Goal: Information Seeking & Learning: Compare options

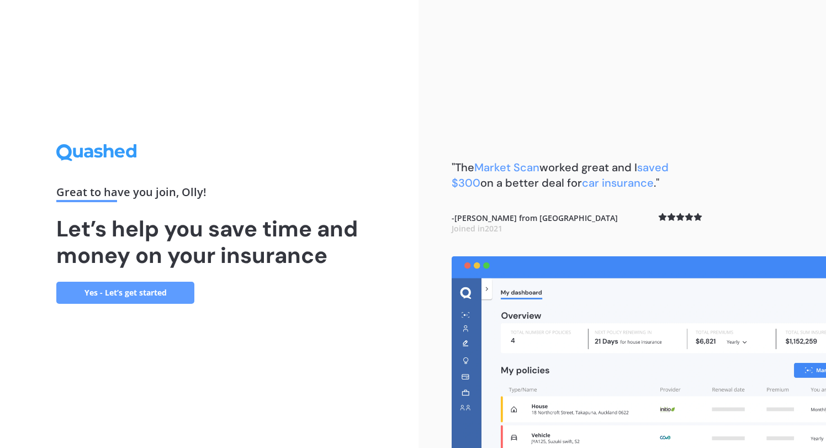
click at [139, 293] on link "Yes - Let’s get started" at bounding box center [125, 293] width 138 height 22
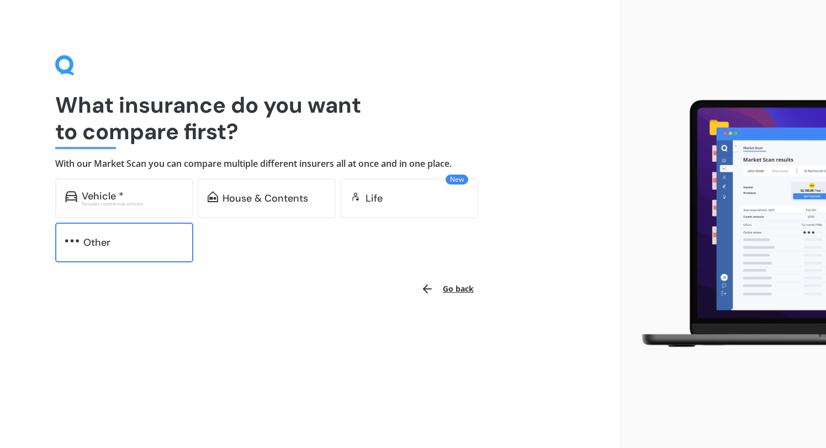
click at [120, 242] on div "Other" at bounding box center [133, 242] width 100 height 11
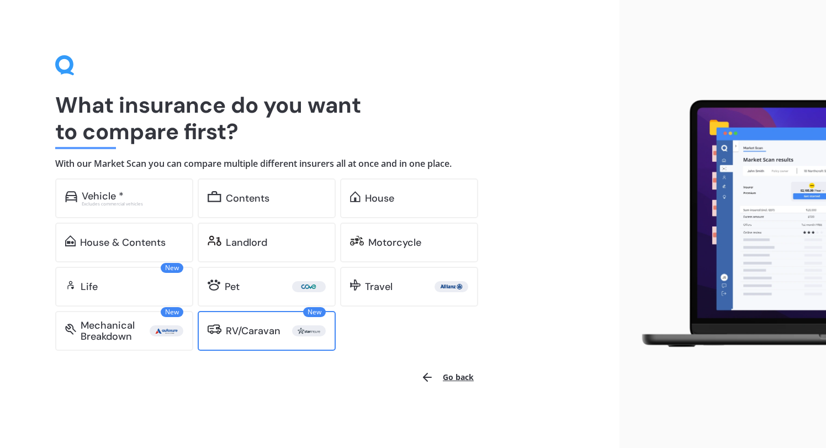
click at [236, 330] on div "RV/Caravan" at bounding box center [253, 330] width 55 height 11
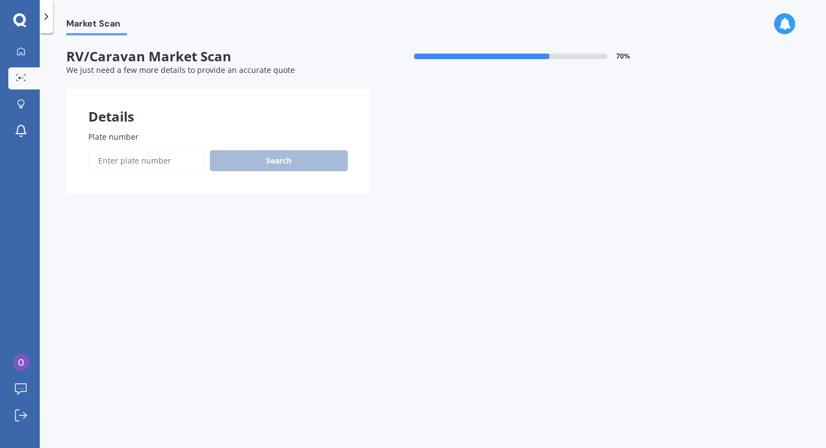
click at [136, 161] on input "Plate number" at bounding box center [146, 160] width 117 height 23
type input "12w12"
click at [243, 169] on button "Search" at bounding box center [279, 160] width 138 height 21
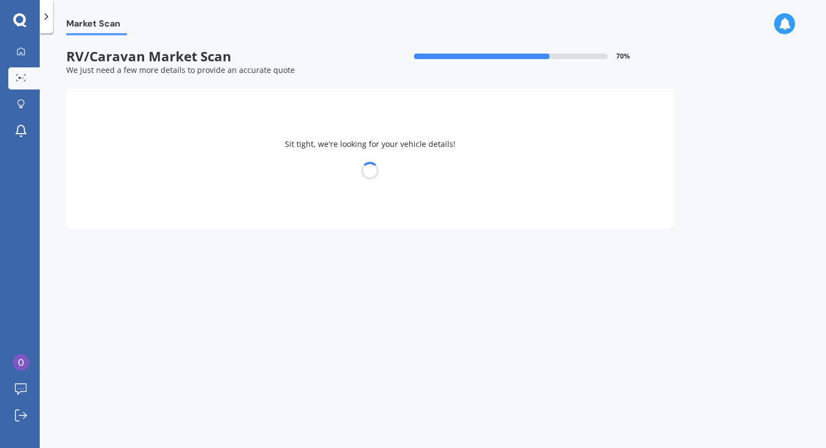
select select "JAYCO"
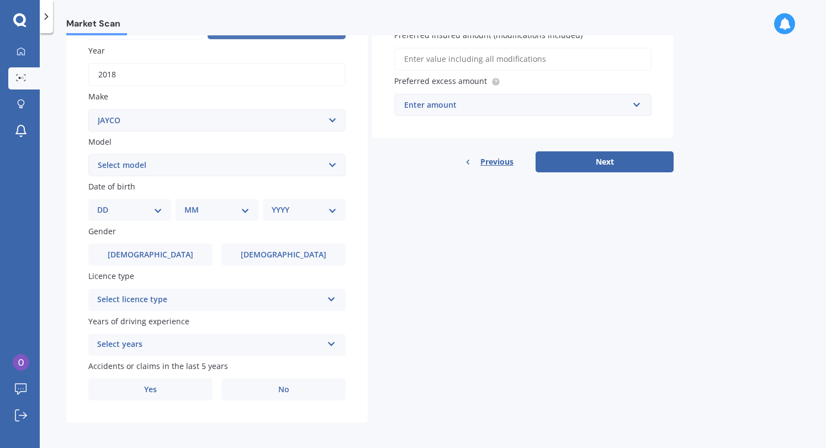
scroll to position [133, 0]
click at [252, 169] on select "Select model BASESTATION EAGLE EXPANDA FLAMINGO HAWK JOURNEY STARCRAFT SWAN" at bounding box center [216, 165] width 257 height 22
click at [163, 208] on div "DD 01 02 03 04 05 06 07 08 09 10 11 12 13 14 15 16 17 18 19 20 21 22 23 24 25 2…" at bounding box center [129, 209] width 83 height 22
click at [154, 205] on select "DD 01 02 03 04 05 06 07 08 09 10 11 12 13 14 15 16 17 18 19 20 21 22 23 24 25 2…" at bounding box center [129, 209] width 65 height 12
select select "07"
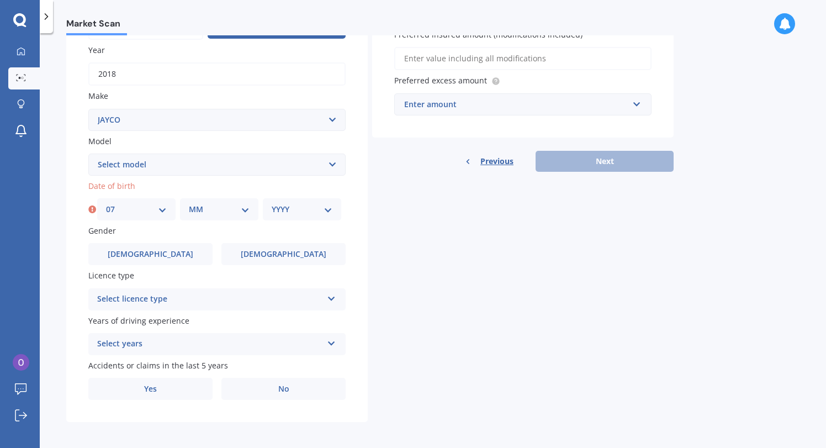
click at [240, 208] on select "MM 01 02 03 04 05 06 07 08 09 10 11 12" at bounding box center [219, 209] width 61 height 12
select select "05"
click at [292, 205] on select "YYYY 2025 2024 2023 2022 2021 2020 2019 2018 2017 2016 2015 2014 2013 2012 2011…" at bounding box center [302, 209] width 61 height 12
select select "1969"
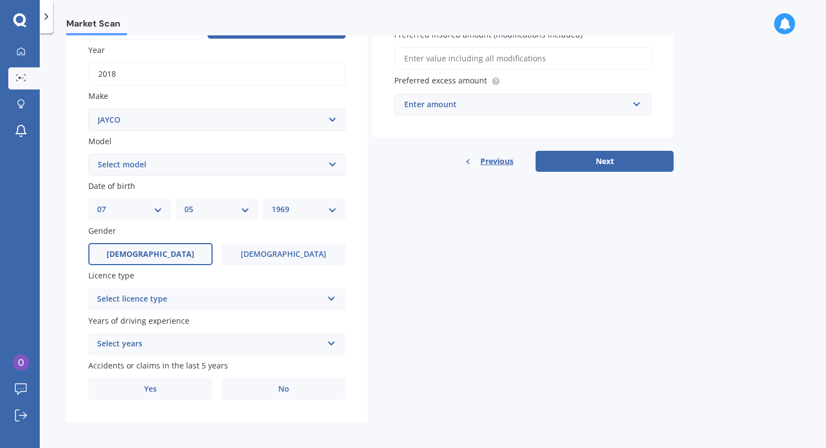
click at [160, 255] on span "Male" at bounding box center [151, 254] width 88 height 9
click at [0, 0] on input "Male" at bounding box center [0, 0] width 0 height 0
click at [176, 300] on div "Select licence type" at bounding box center [209, 299] width 225 height 13
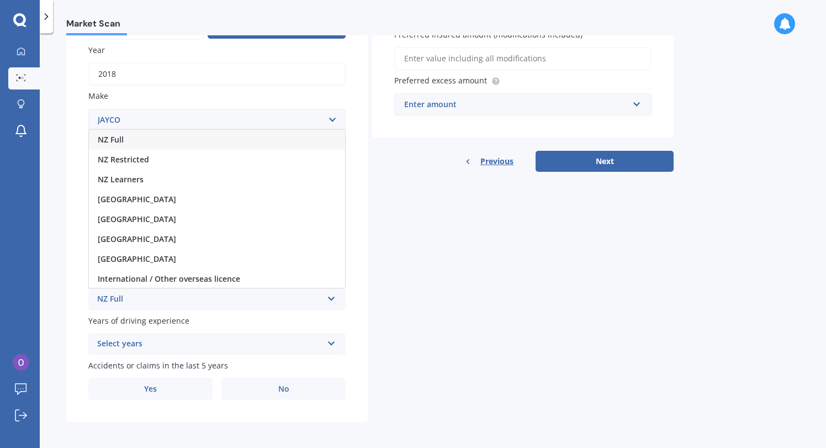
click at [176, 300] on div "NZ Full" at bounding box center [209, 299] width 225 height 13
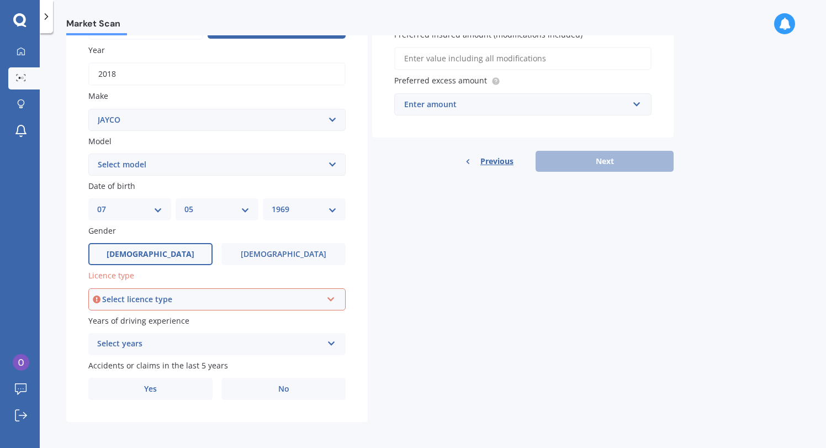
click at [176, 300] on div "Select licence type" at bounding box center [212, 299] width 220 height 12
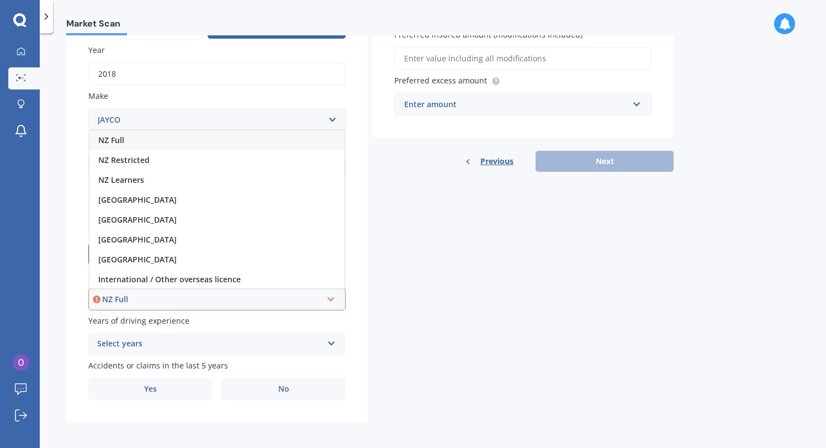
click at [130, 142] on div "NZ Full" at bounding box center [216, 140] width 255 height 20
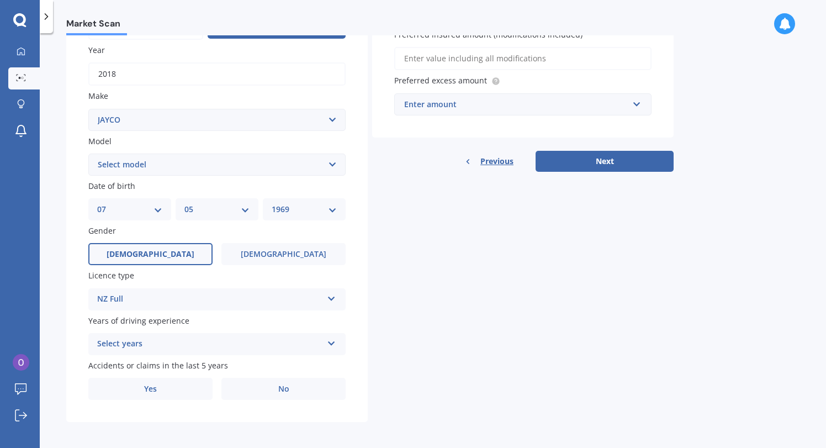
click at [226, 343] on div "Select years" at bounding box center [209, 343] width 225 height 13
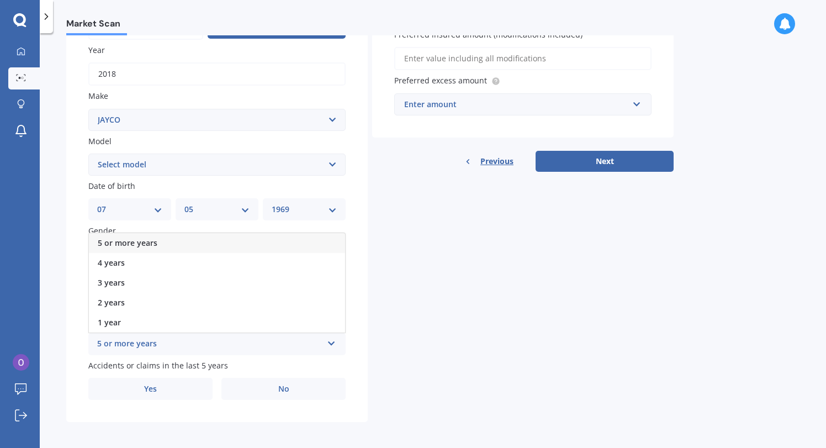
click at [203, 240] on div "5 or more years" at bounding box center [217, 243] width 256 height 20
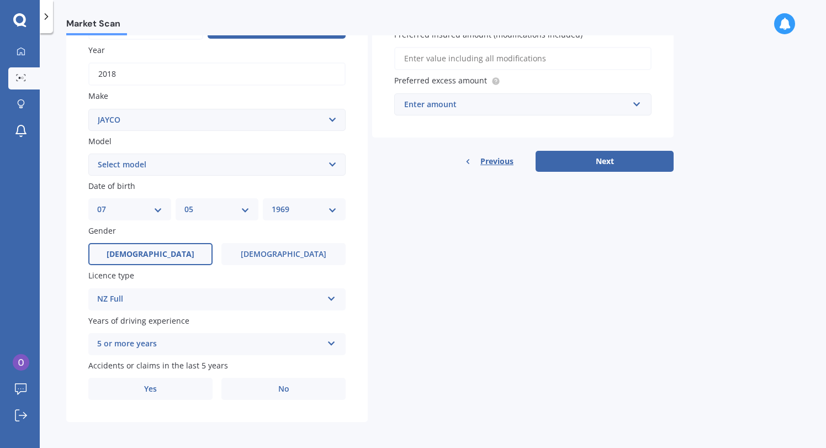
click at [272, 400] on div "Plate number Search Year 2018 Make Select make AC ADRIA AIRSTREAM ALFA ROMEO AS…" at bounding box center [217, 199] width 302 height 446
click at [296, 389] on label "No" at bounding box center [283, 389] width 124 height 22
click at [0, 0] on input "No" at bounding box center [0, 0] width 0 height 0
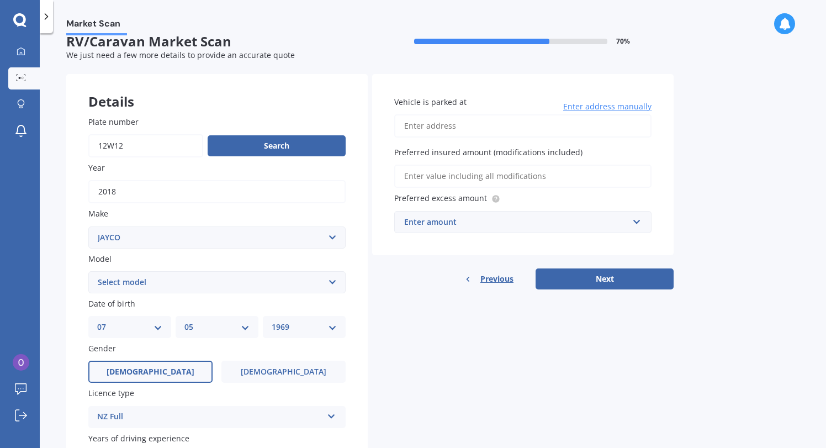
scroll to position [0, 0]
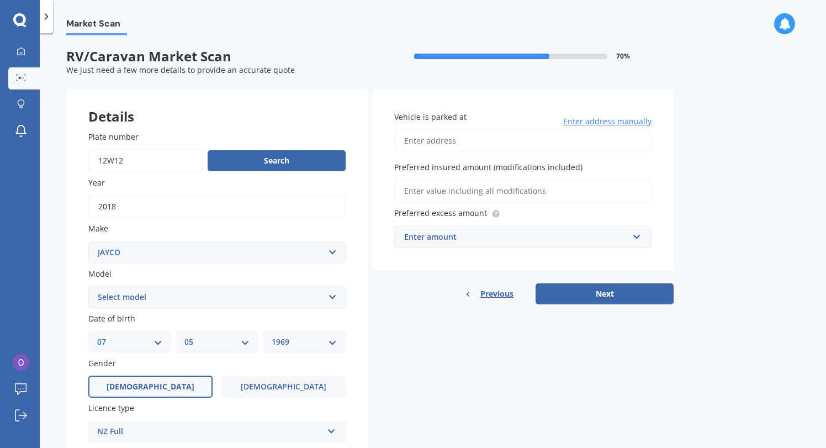
click at [441, 139] on input "Vehicle is parked at" at bounding box center [522, 140] width 257 height 23
type input "18 Wilkin Road, Wānaka 9305"
click at [490, 191] on input "Preferred insured amount (modifications included)" at bounding box center [522, 190] width 257 height 23
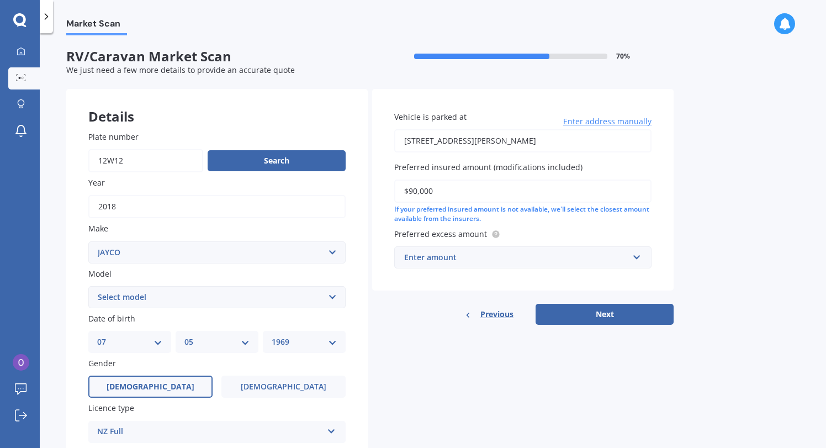
type input "$90,000"
click at [572, 258] on div "Enter amount" at bounding box center [516, 257] width 224 height 12
click at [503, 282] on div "$500" at bounding box center [523, 278] width 256 height 20
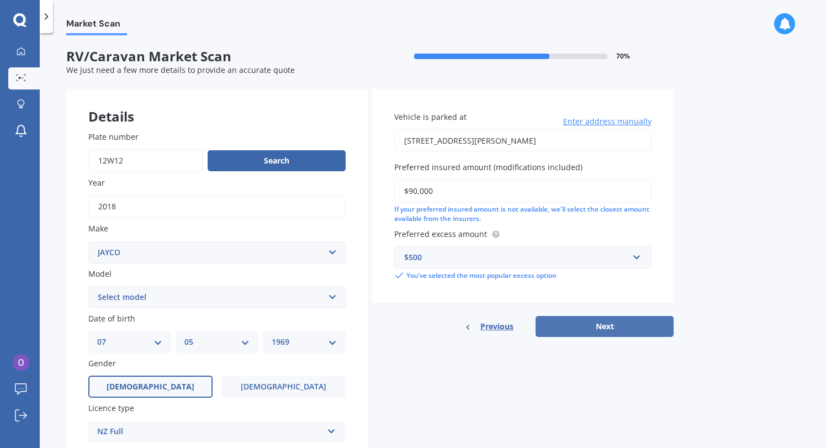
click at [582, 326] on button "Next" at bounding box center [605, 326] width 138 height 21
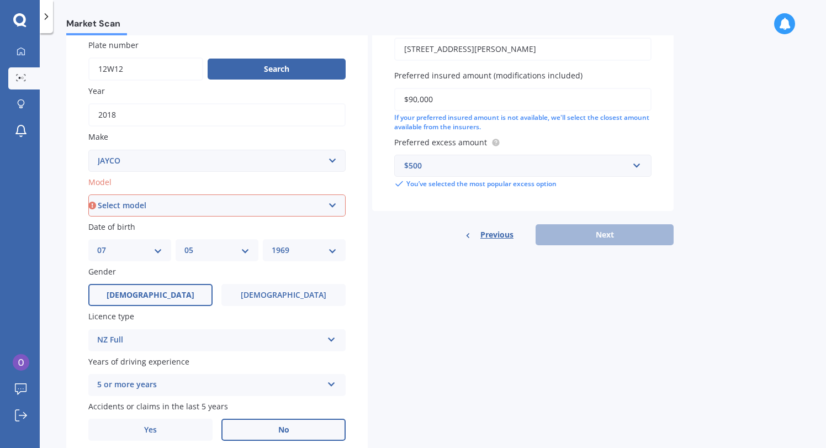
scroll to position [66, 0]
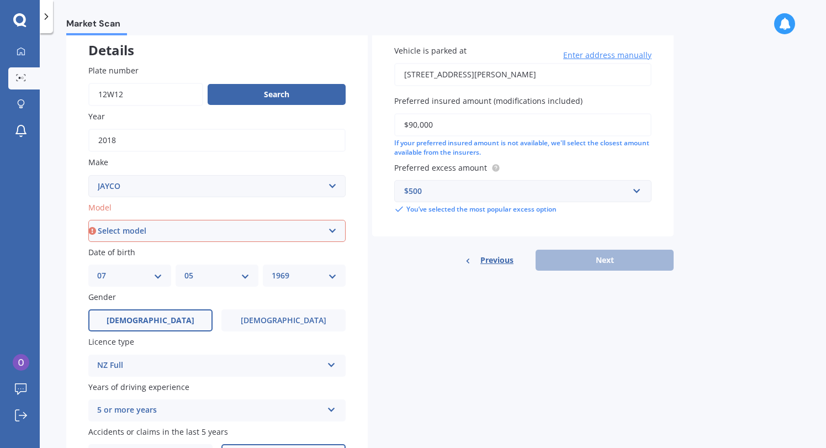
click at [334, 231] on select "Select model BASESTATION EAGLE EXPANDA FLAMINGO HAWK JOURNEY STARCRAFT SWAN" at bounding box center [216, 231] width 257 height 22
select select "JOURNEY"
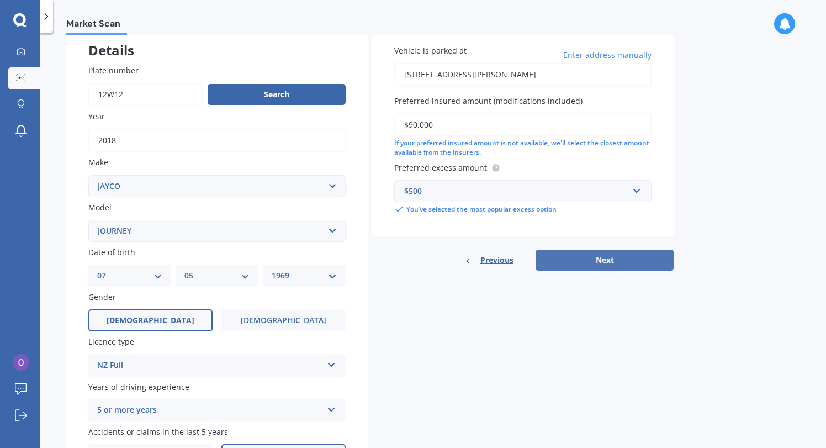
click at [606, 260] on button "Next" at bounding box center [605, 260] width 138 height 21
select select "07"
select select "05"
select select "1969"
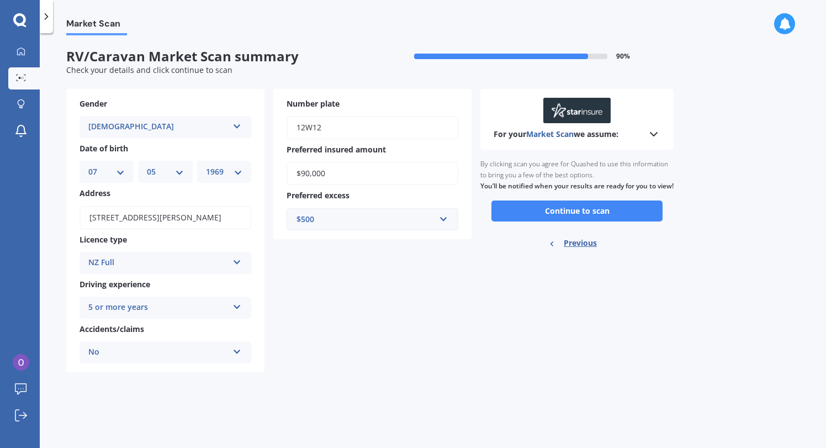
scroll to position [0, 0]
click at [588, 221] on button "Continue to scan" at bounding box center [576, 210] width 171 height 21
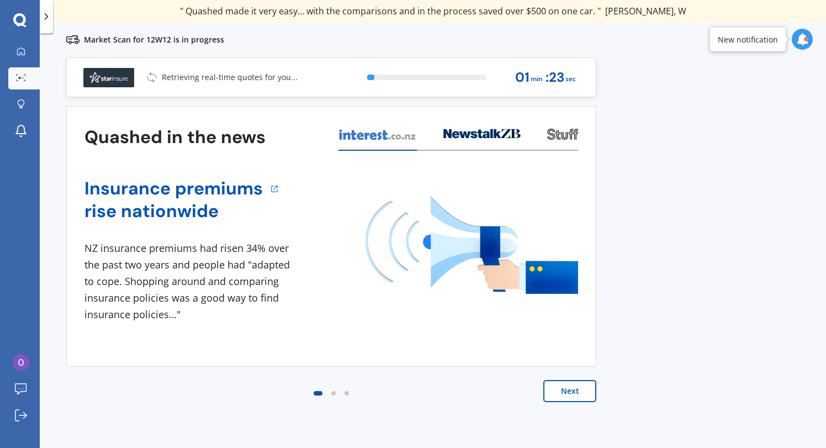
click at [575, 389] on button "Next" at bounding box center [569, 391] width 53 height 22
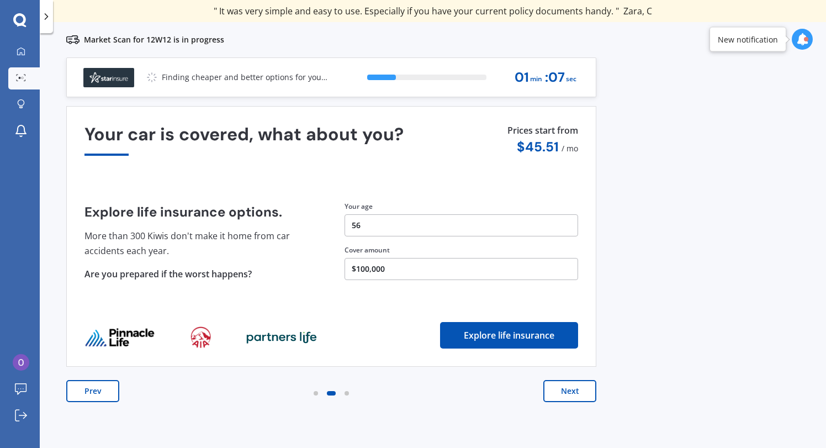
click at [561, 393] on button "Next" at bounding box center [569, 391] width 53 height 22
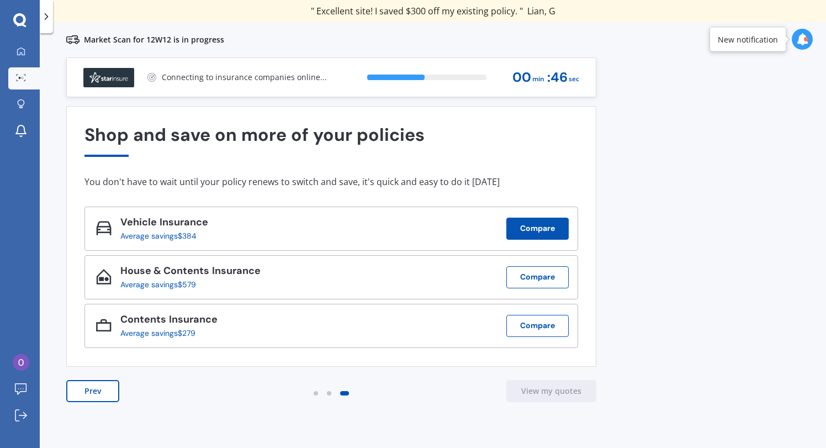
click at [539, 228] on button "Compare" at bounding box center [537, 229] width 62 height 22
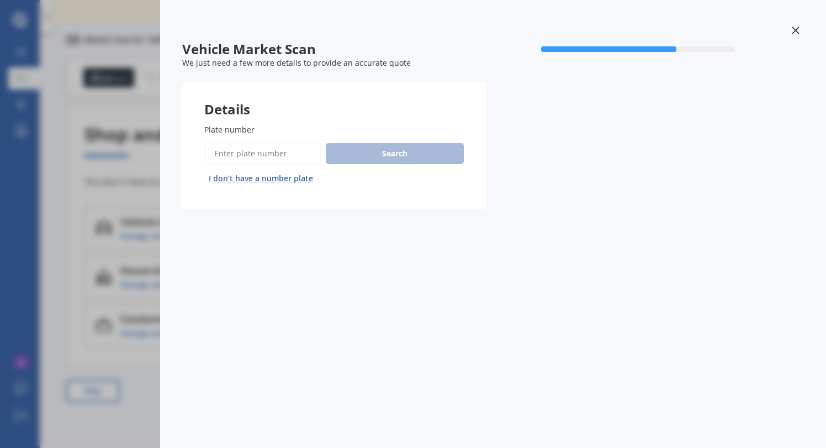
click at [251, 156] on input "Plate number" at bounding box center [262, 153] width 117 height 23
type input "kby102"
click at [385, 154] on button "Search" at bounding box center [395, 153] width 138 height 21
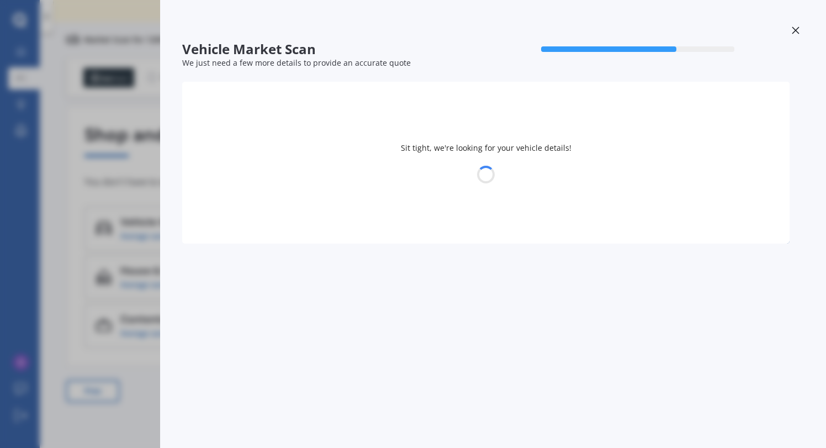
select select "TOYOTA"
select select "HILUX"
select select "07"
select select "05"
select select "1969"
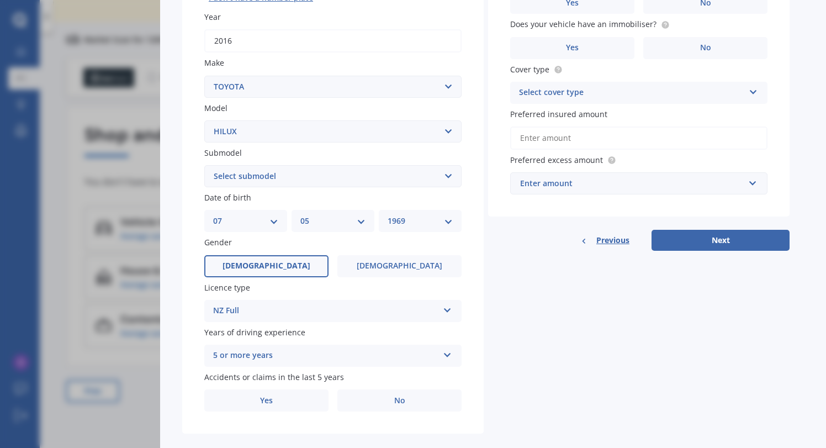
scroll to position [197, 0]
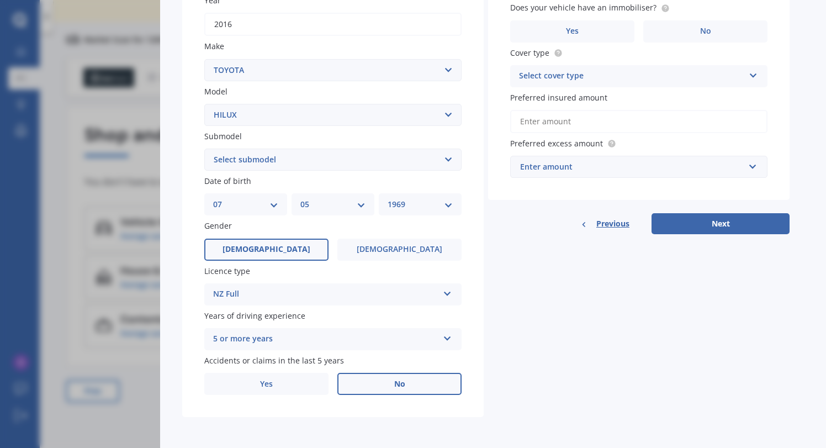
click at [406, 384] on label "No" at bounding box center [399, 384] width 124 height 22
click at [0, 0] on input "No" at bounding box center [0, 0] width 0 height 0
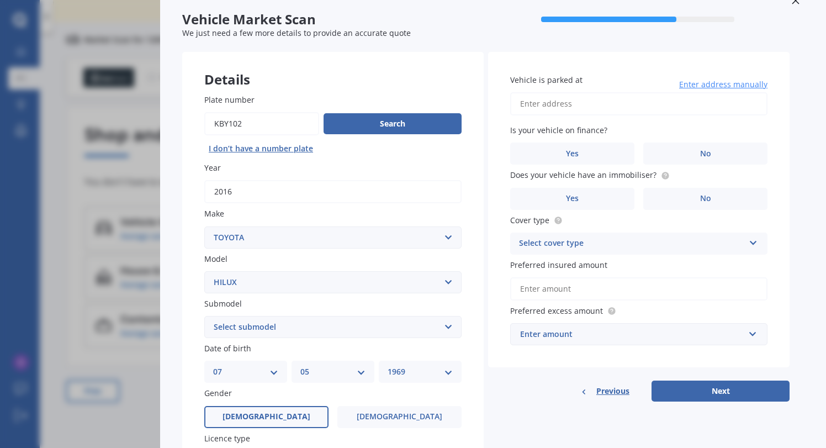
scroll to position [0, 0]
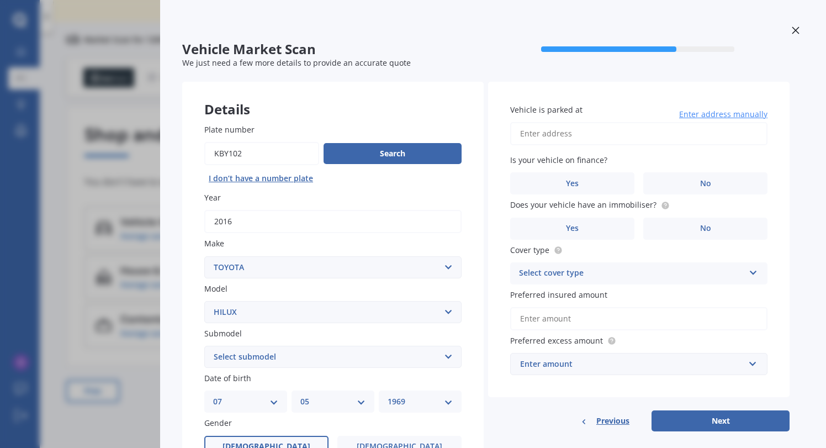
click at [553, 139] on input "Vehicle is parked at" at bounding box center [638, 133] width 257 height 23
type input "18A Wilkin Road, Wānaka 9305 9305 Wānaka NZ"
click at [675, 190] on label "No" at bounding box center [705, 183] width 124 height 22
click at [0, 0] on input "No" at bounding box center [0, 0] width 0 height 0
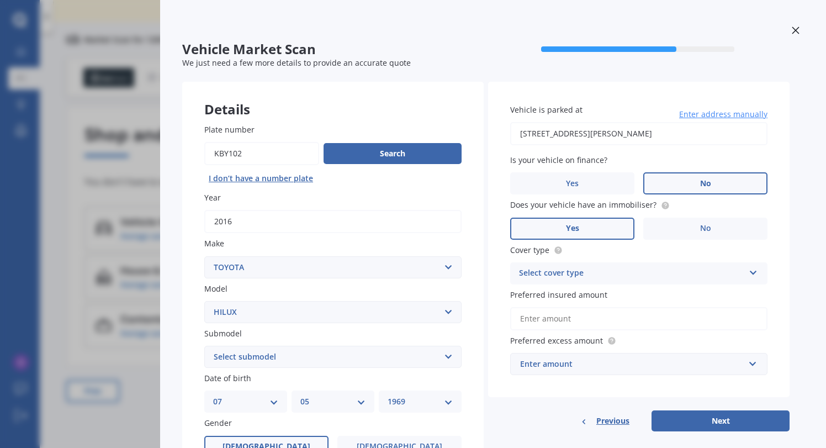
click at [531, 230] on label "Yes" at bounding box center [572, 229] width 124 height 22
click at [0, 0] on input "Yes" at bounding box center [0, 0] width 0 height 0
click at [562, 275] on div "Select cover type" at bounding box center [631, 273] width 225 height 13
click at [565, 297] on span "Comprehensive" at bounding box center [549, 294] width 59 height 10
click at [587, 321] on input "Preferred insured amount" at bounding box center [638, 318] width 257 height 23
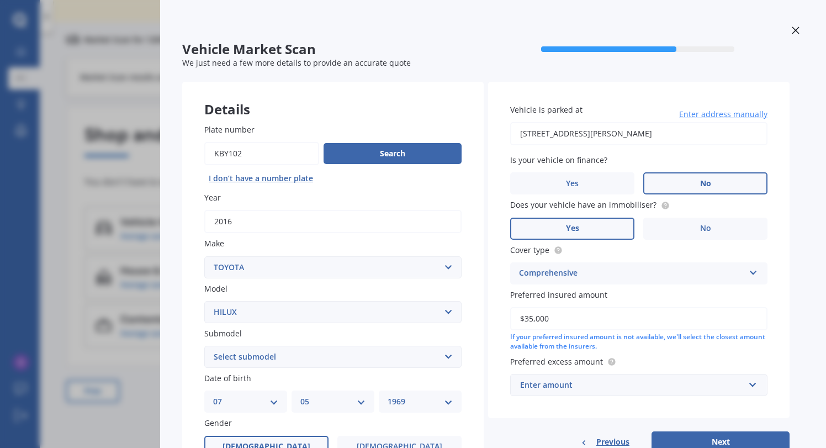
type input "$35,000"
click at [615, 387] on div "Enter amount" at bounding box center [632, 385] width 224 height 12
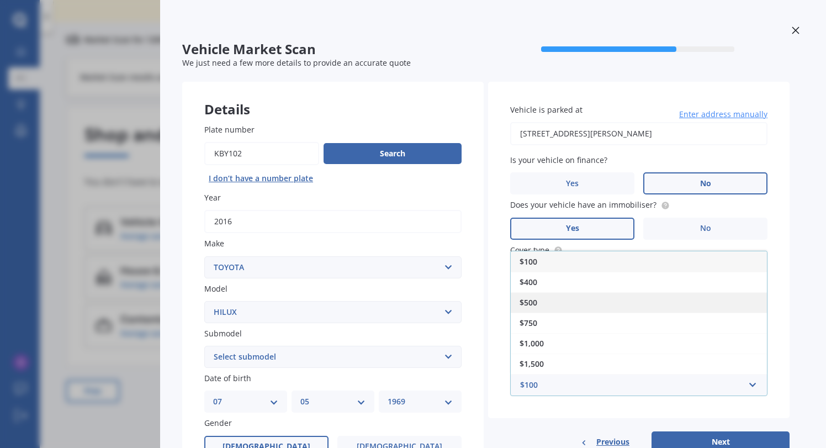
click at [604, 300] on div "$500" at bounding box center [639, 302] width 256 height 20
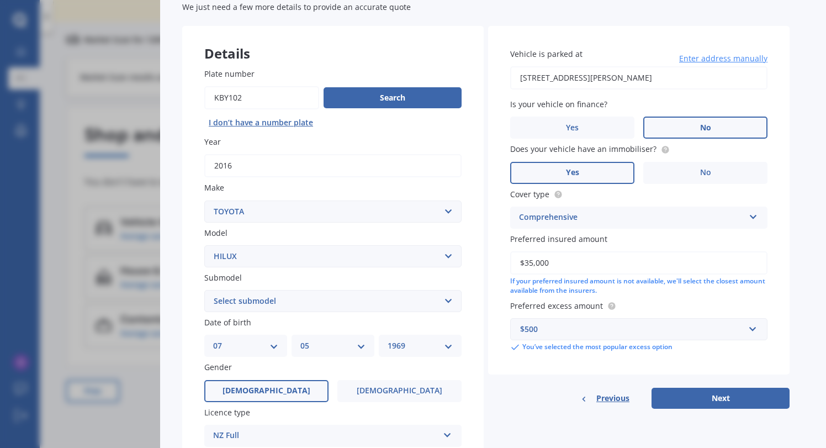
scroll to position [72, 0]
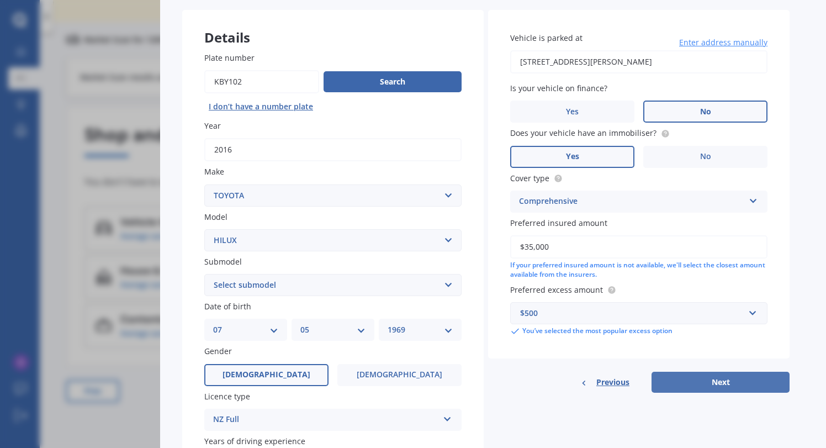
click at [718, 385] on button "Next" at bounding box center [721, 382] width 138 height 21
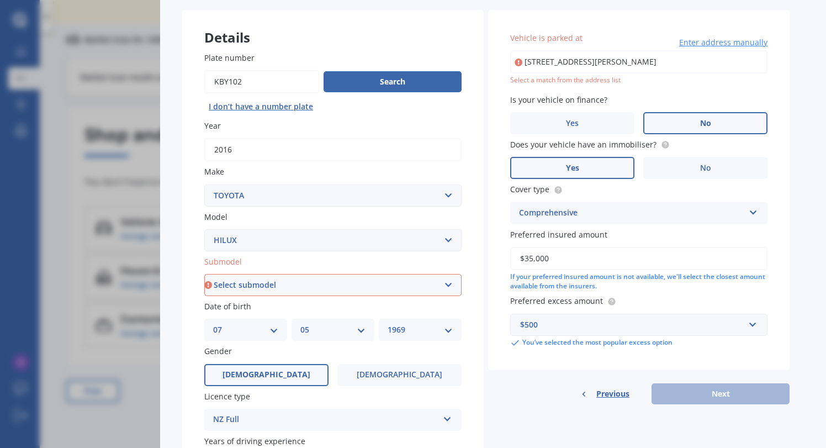
click at [570, 63] on input "18A Wilkin Road, Wānaka 9305 9305 Wānaka NZ" at bounding box center [638, 61] width 257 height 23
click at [555, 64] on input "18A Wilkin Road, Wānaka 9305 9305 Wānaka NZ" at bounding box center [638, 61] width 257 height 23
click at [538, 64] on input "18A Wilkin Road, Wānaka 9305 9305 Wānaka NZ" at bounding box center [638, 61] width 257 height 23
type input "18 Wilkin Road, Wānaka 9305"
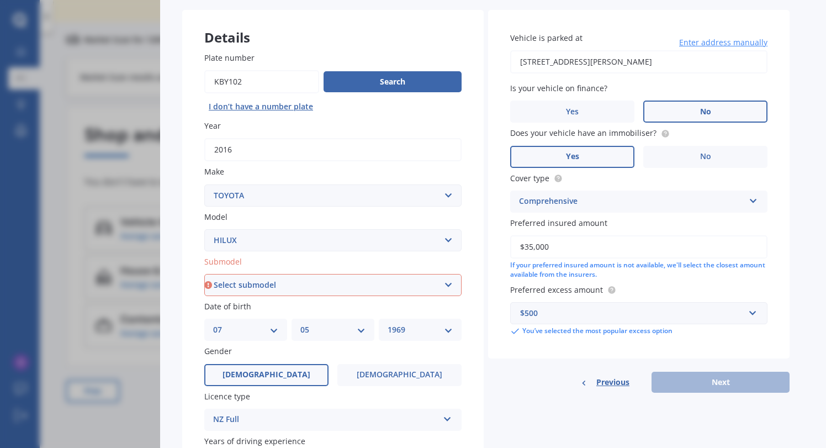
click at [723, 388] on div "Previous Next" at bounding box center [639, 382] width 302 height 21
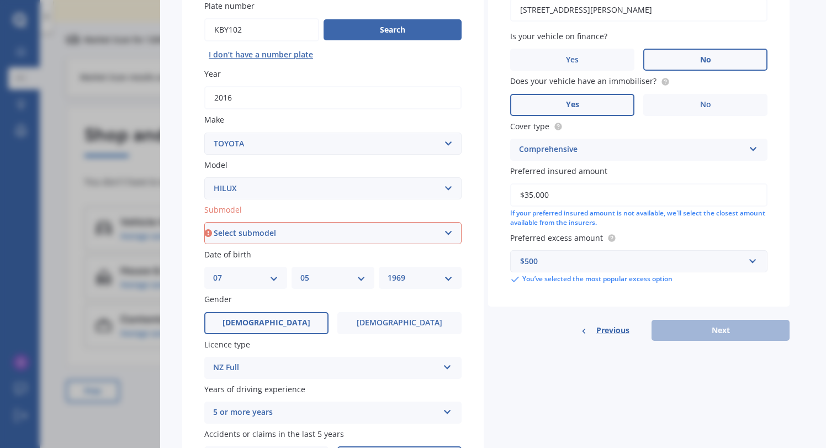
scroll to position [135, 0]
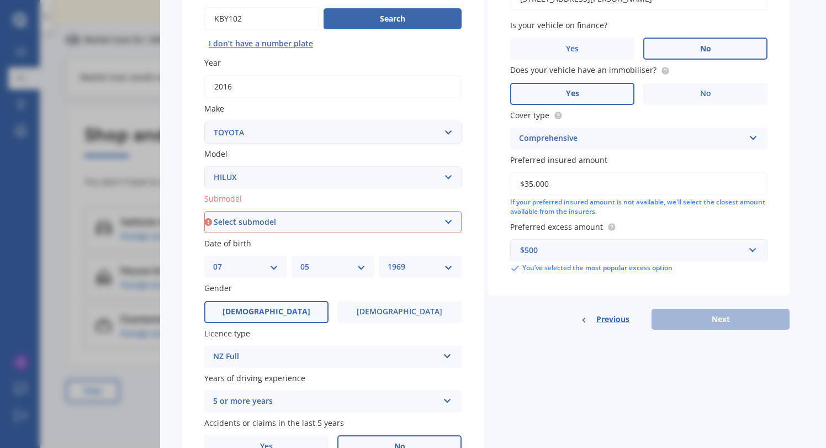
click at [450, 221] on select "Select submodel (All other) Diesel Diesel 4WD Petrol 4WD SR TD DC 2.8D/6AT/UT S…" at bounding box center [332, 222] width 257 height 22
select select "DIESEL 4WD"
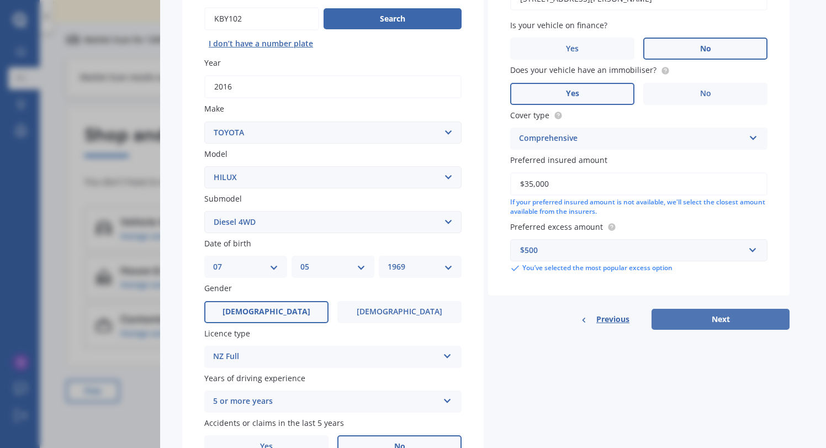
click at [690, 311] on button "Next" at bounding box center [721, 319] width 138 height 21
select select "07"
select select "05"
select select "1969"
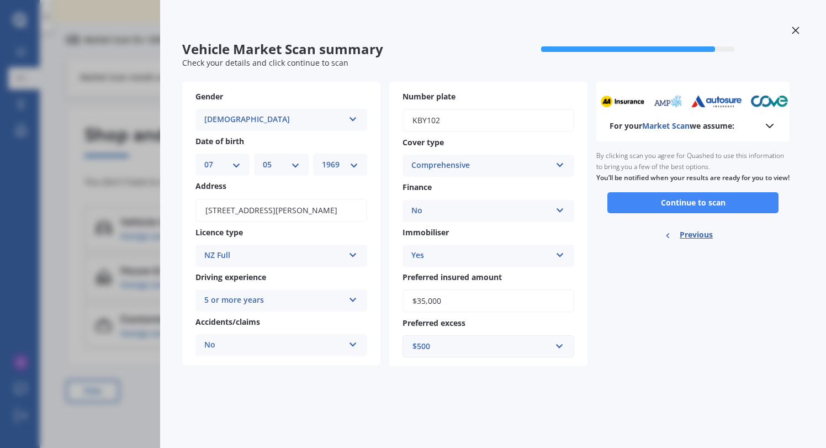
scroll to position [0, 0]
click at [695, 211] on button "Continue to scan" at bounding box center [692, 202] width 171 height 21
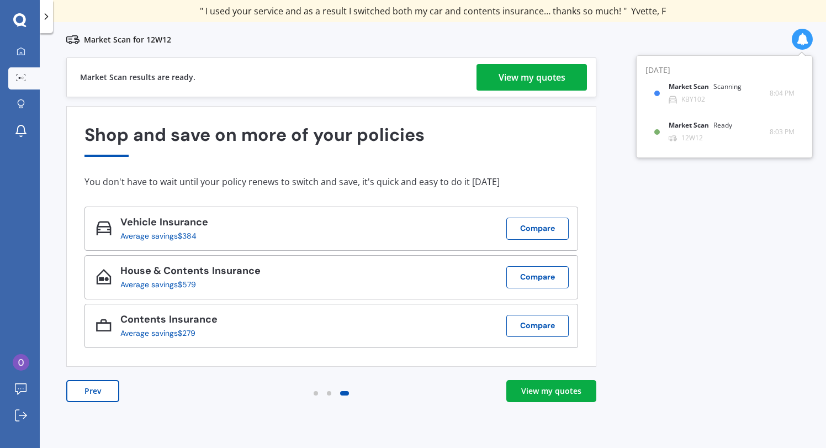
click at [557, 396] on div "View my quotes" at bounding box center [551, 390] width 60 height 11
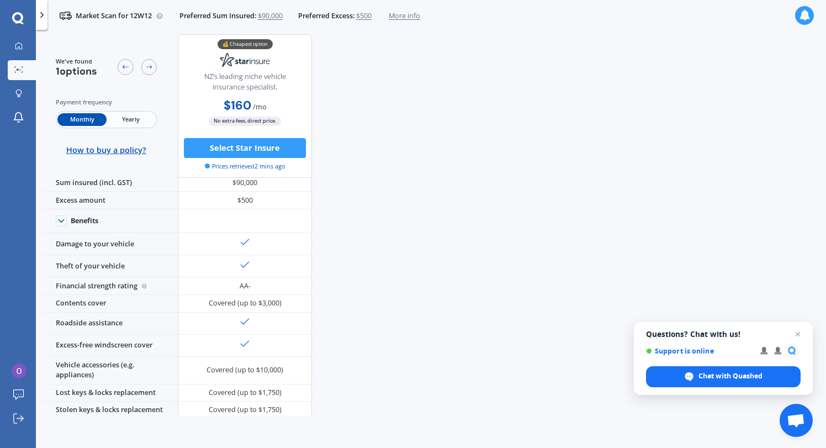
scroll to position [20, 0]
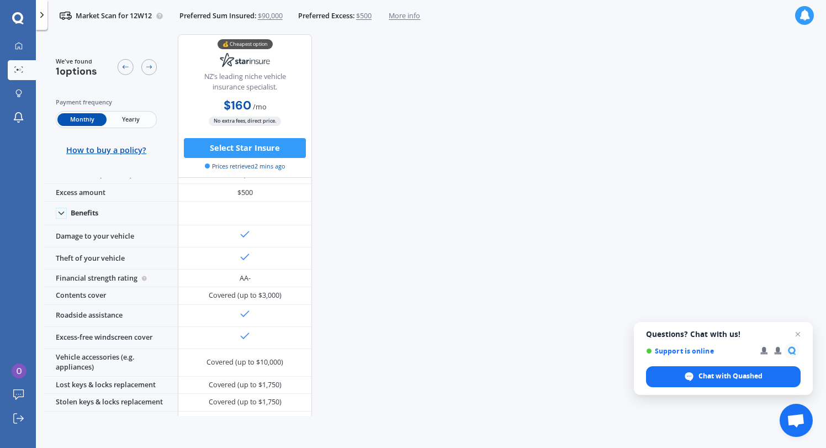
click at [123, 116] on span "Yearly" at bounding box center [131, 119] width 49 height 13
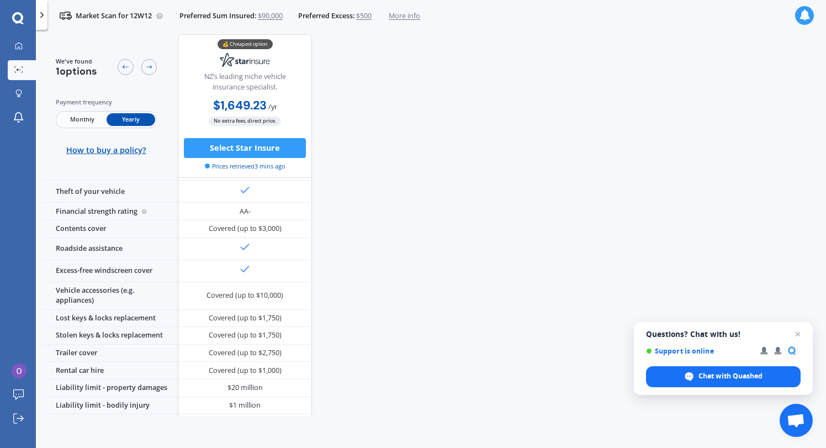
scroll to position [0, 0]
